Goal: Transaction & Acquisition: Purchase product/service

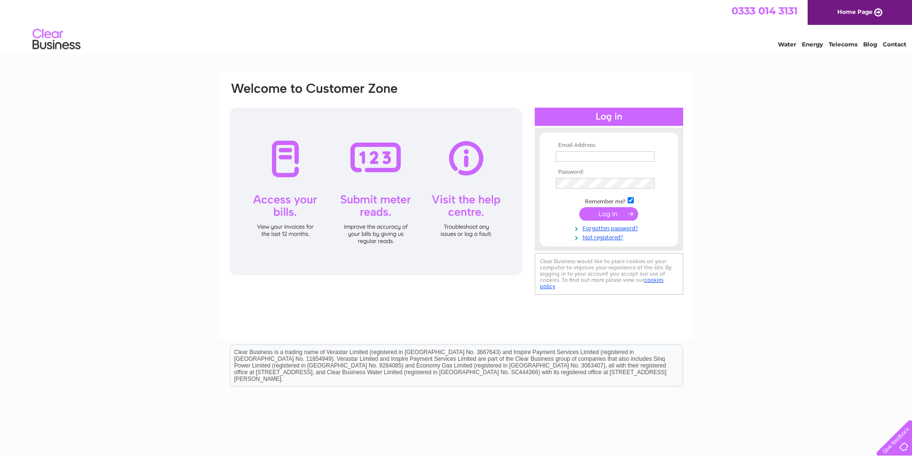
type input "bmjplumbit@aol.com"
click at [609, 213] on input "submit" at bounding box center [608, 213] width 59 height 13
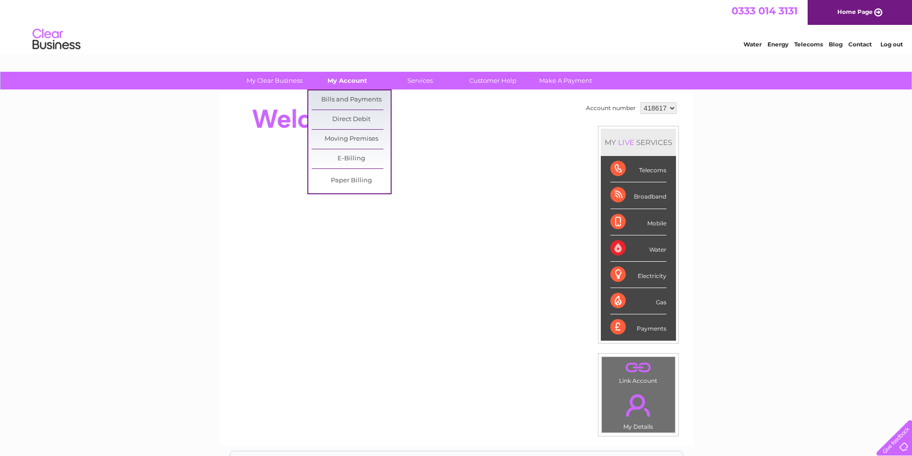
click at [344, 82] on link "My Account" at bounding box center [347, 81] width 79 height 18
click at [345, 100] on link "Bills and Payments" at bounding box center [351, 99] width 79 height 19
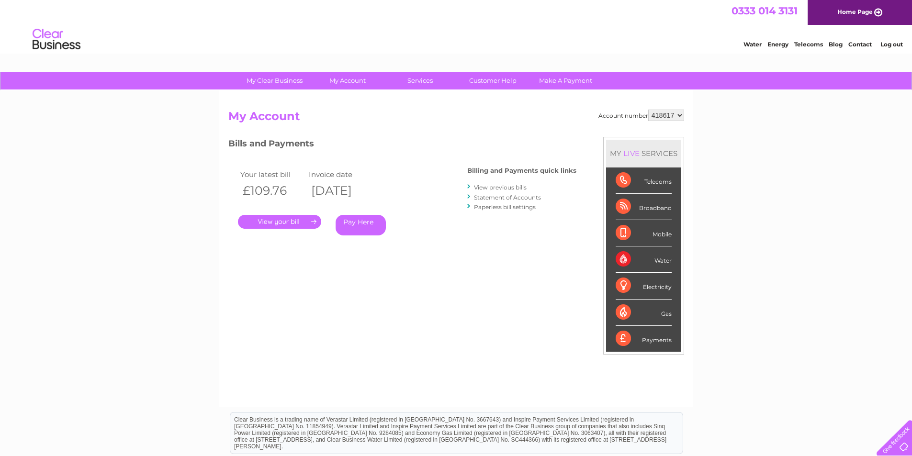
click at [291, 222] on link "." at bounding box center [279, 222] width 83 height 14
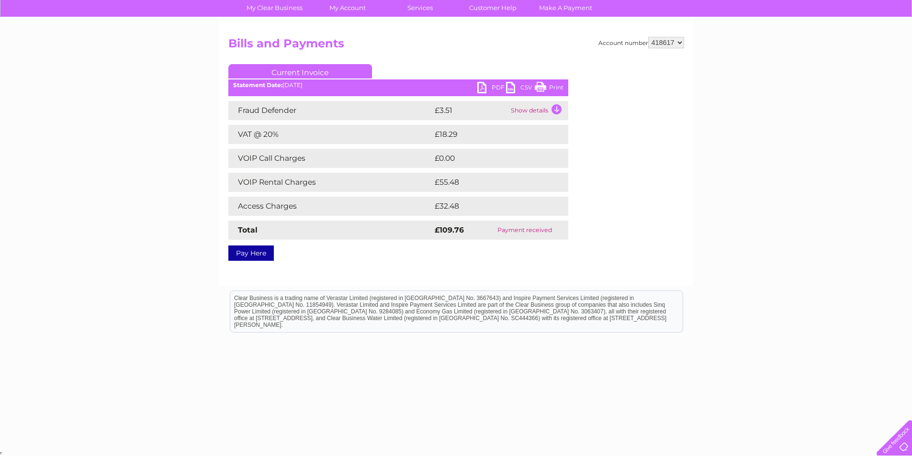
scroll to position [73, 0]
click at [484, 84] on link "PDF" at bounding box center [491, 88] width 29 height 14
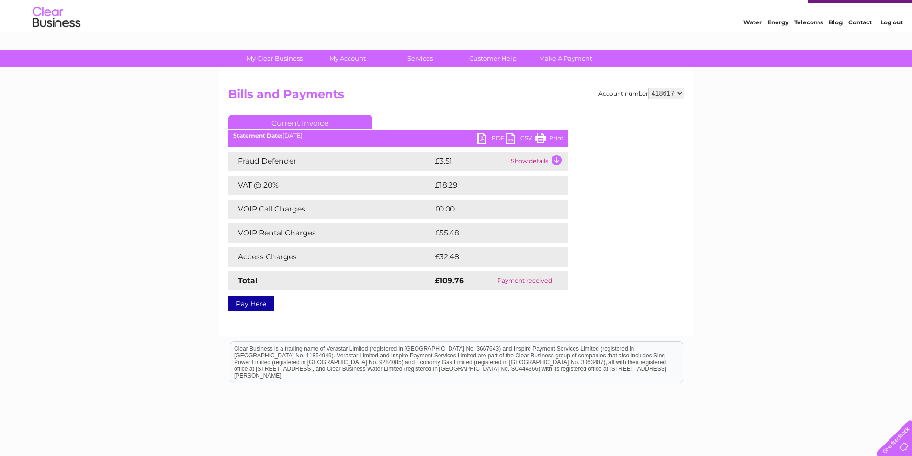
scroll to position [0, 0]
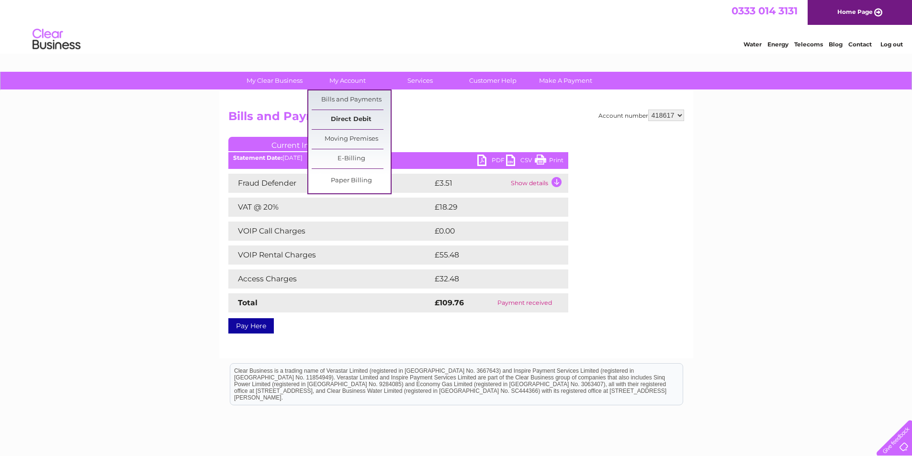
click at [352, 119] on link "Direct Debit" at bounding box center [351, 119] width 79 height 19
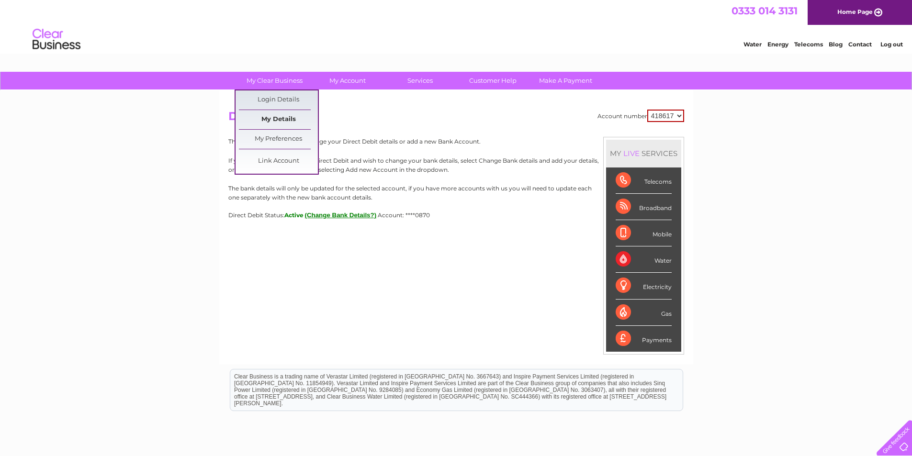
click at [278, 116] on link "My Details" at bounding box center [278, 119] width 79 height 19
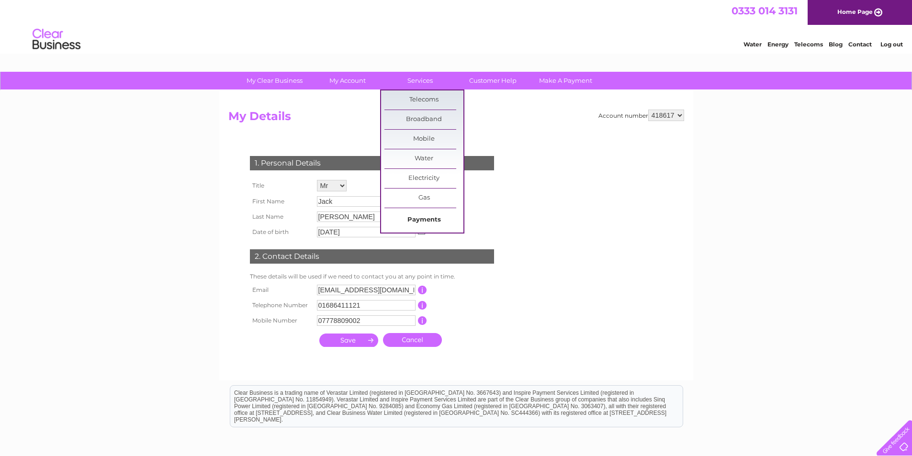
click at [428, 224] on link "Payments" at bounding box center [423, 220] width 79 height 19
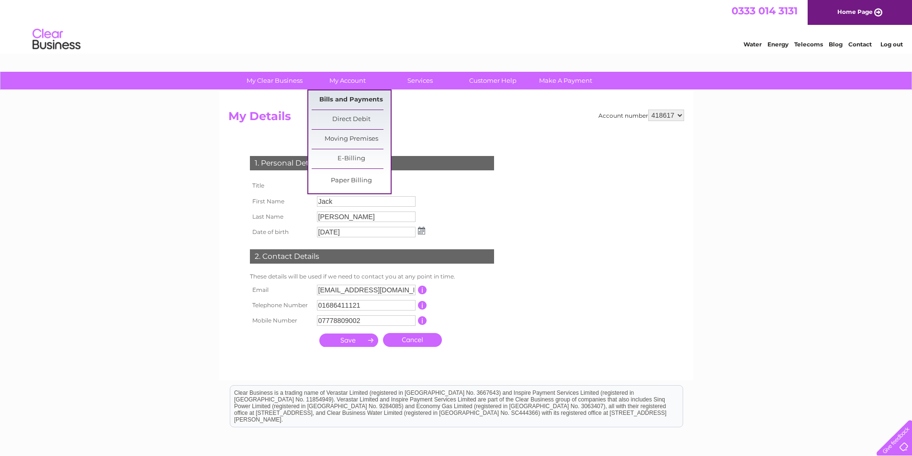
click at [361, 100] on link "Bills and Payments" at bounding box center [351, 99] width 79 height 19
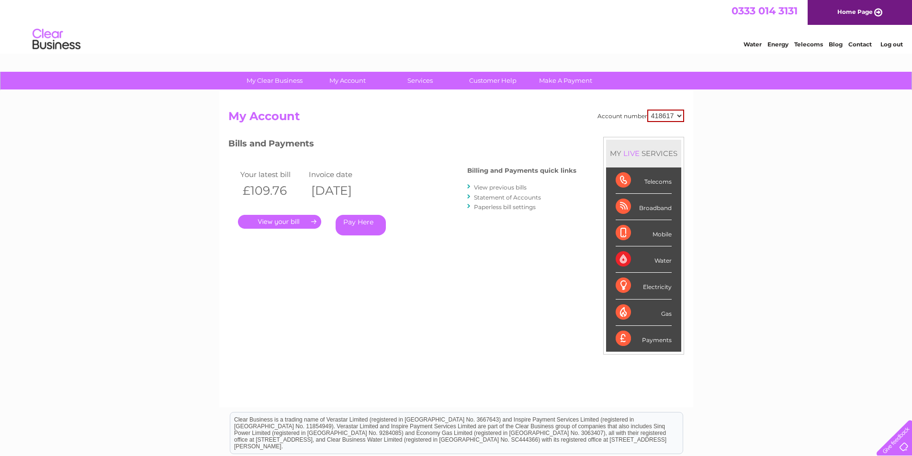
click at [287, 223] on link "." at bounding box center [279, 222] width 83 height 14
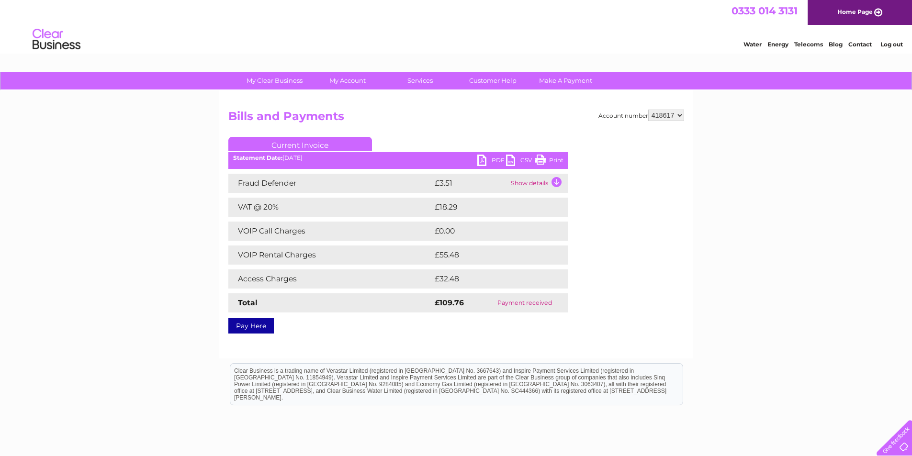
click at [403, 181] on td "Fraud Defender" at bounding box center [330, 183] width 204 height 19
click at [530, 183] on td "Show details" at bounding box center [538, 183] width 60 height 19
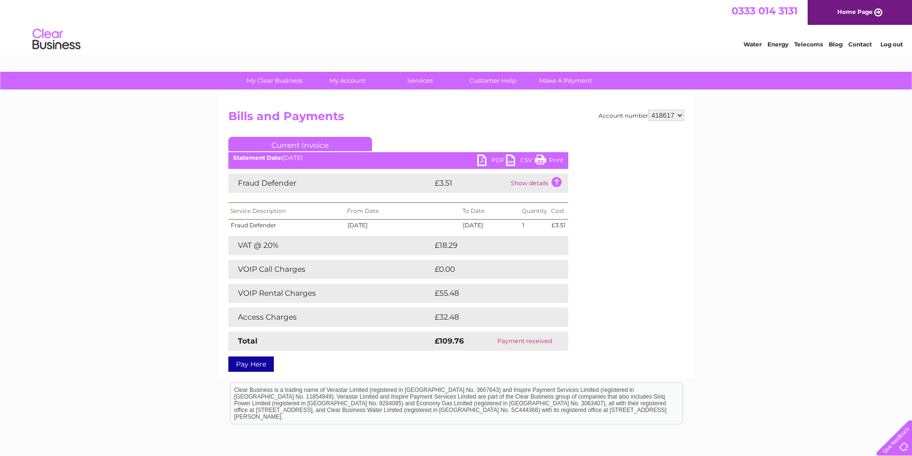
click at [256, 364] on link "Pay Here" at bounding box center [250, 364] width 45 height 15
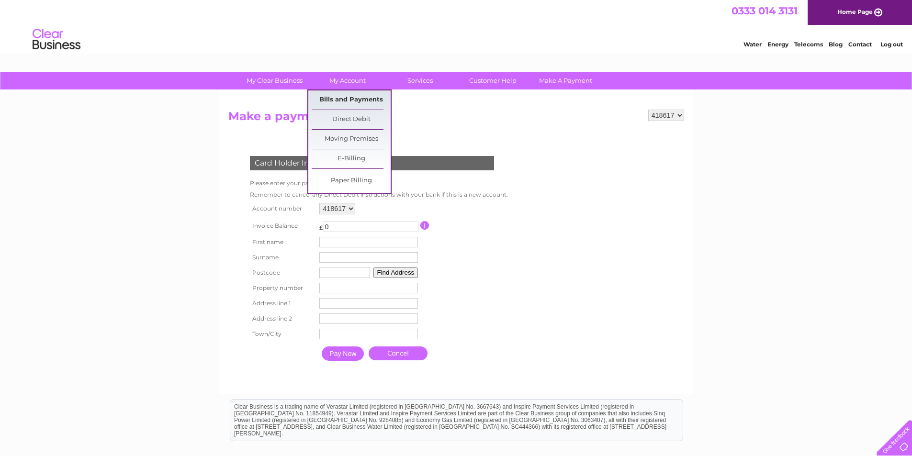
click at [348, 95] on link "Bills and Payments" at bounding box center [351, 99] width 79 height 19
